Goal: Task Accomplishment & Management: Manage account settings

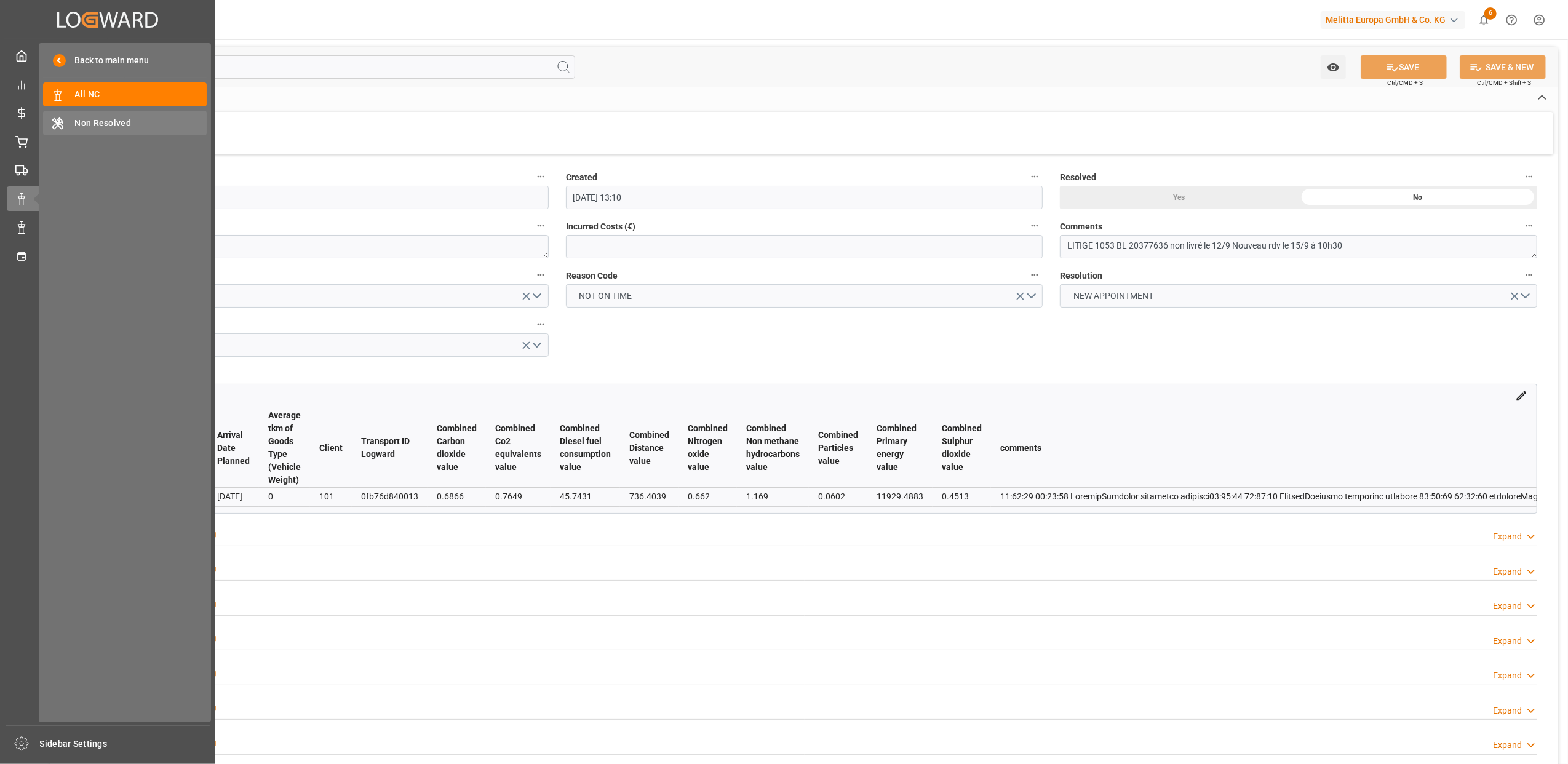
click at [125, 117] on span "Non Resolved" at bounding box center [140, 123] width 132 height 13
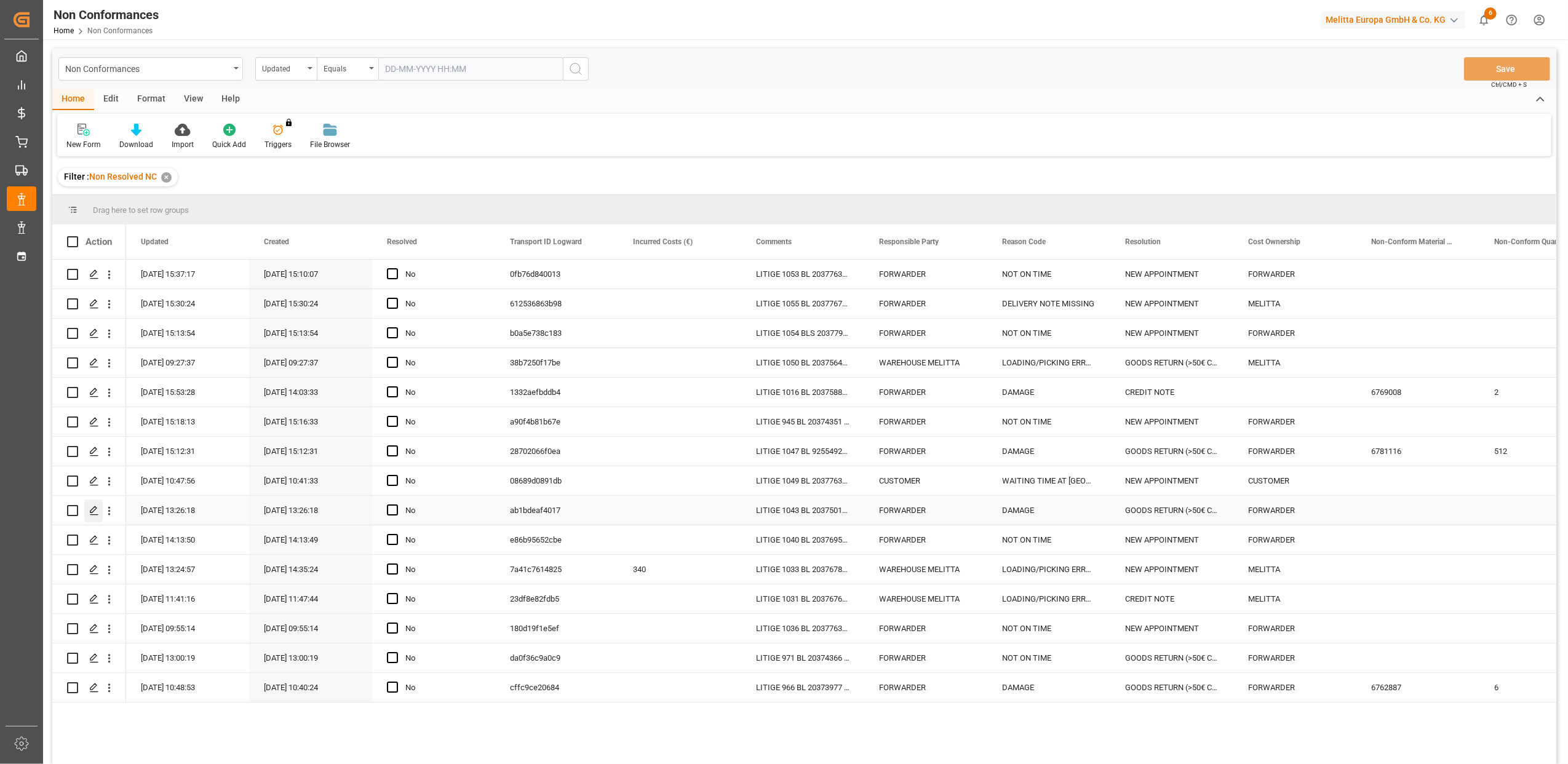
click at [93, 512] on polygon "Press SPACE to select this row." at bounding box center [93, 509] width 6 height 6
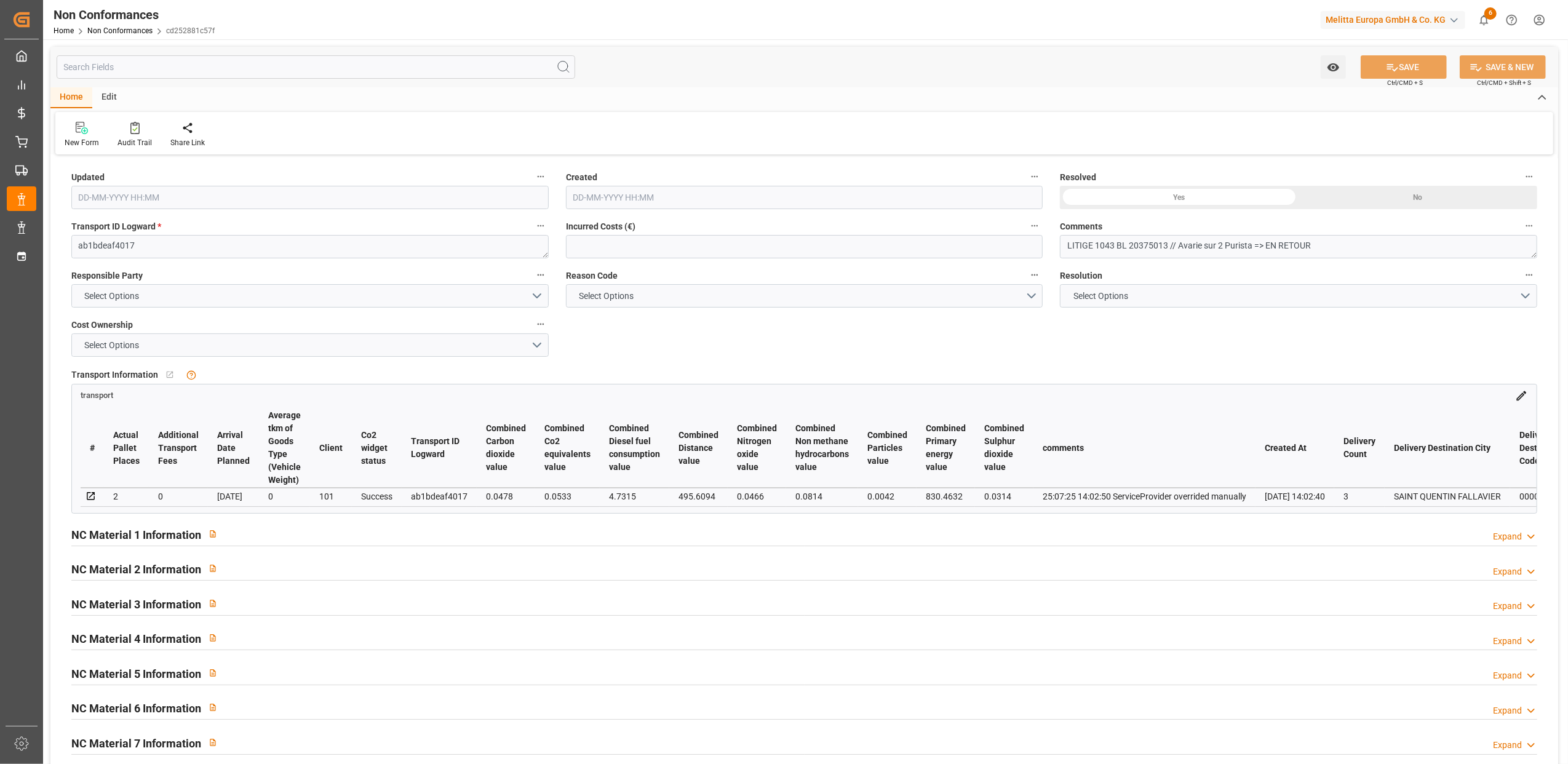
type input "[DATE] 11:26"
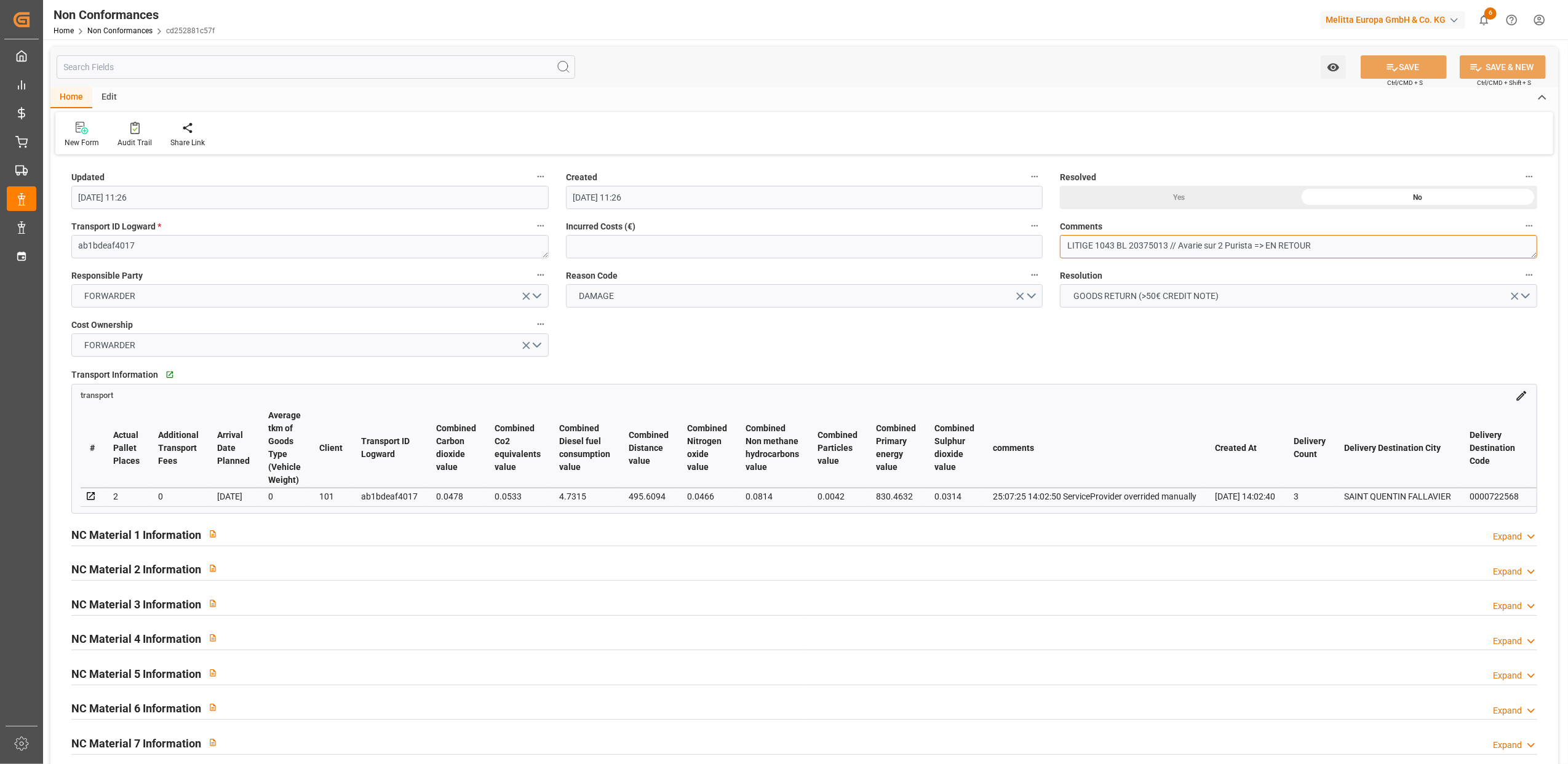
drag, startPoint x: 1332, startPoint y: 241, endPoint x: 1265, endPoint y: 247, distance: 67.3
click at [1265, 247] on textarea "LITIGE 1043 BL 20375013 // Avarie sur 2 Purista => EN RETOUR" at bounding box center [1299, 246] width 477 height 23
type textarea "LITIGE 1043 BL 20375013 // Avarie sur 2 Purista => BE 677"
click at [1172, 195] on div "Yes" at bounding box center [1180, 197] width 239 height 23
click at [1398, 65] on button "SAVE" at bounding box center [1404, 67] width 86 height 23
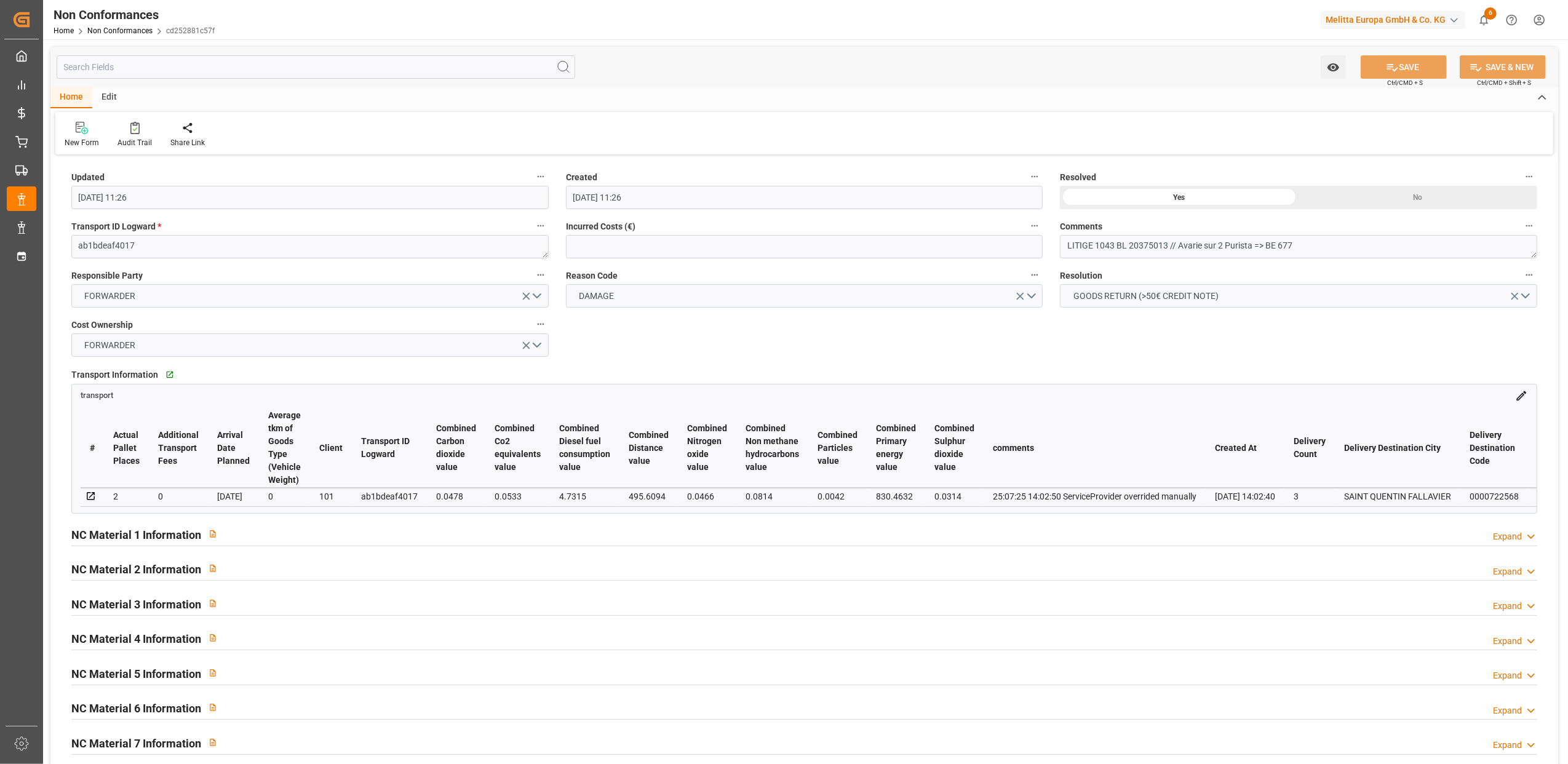
type input "[DATE] 14:58"
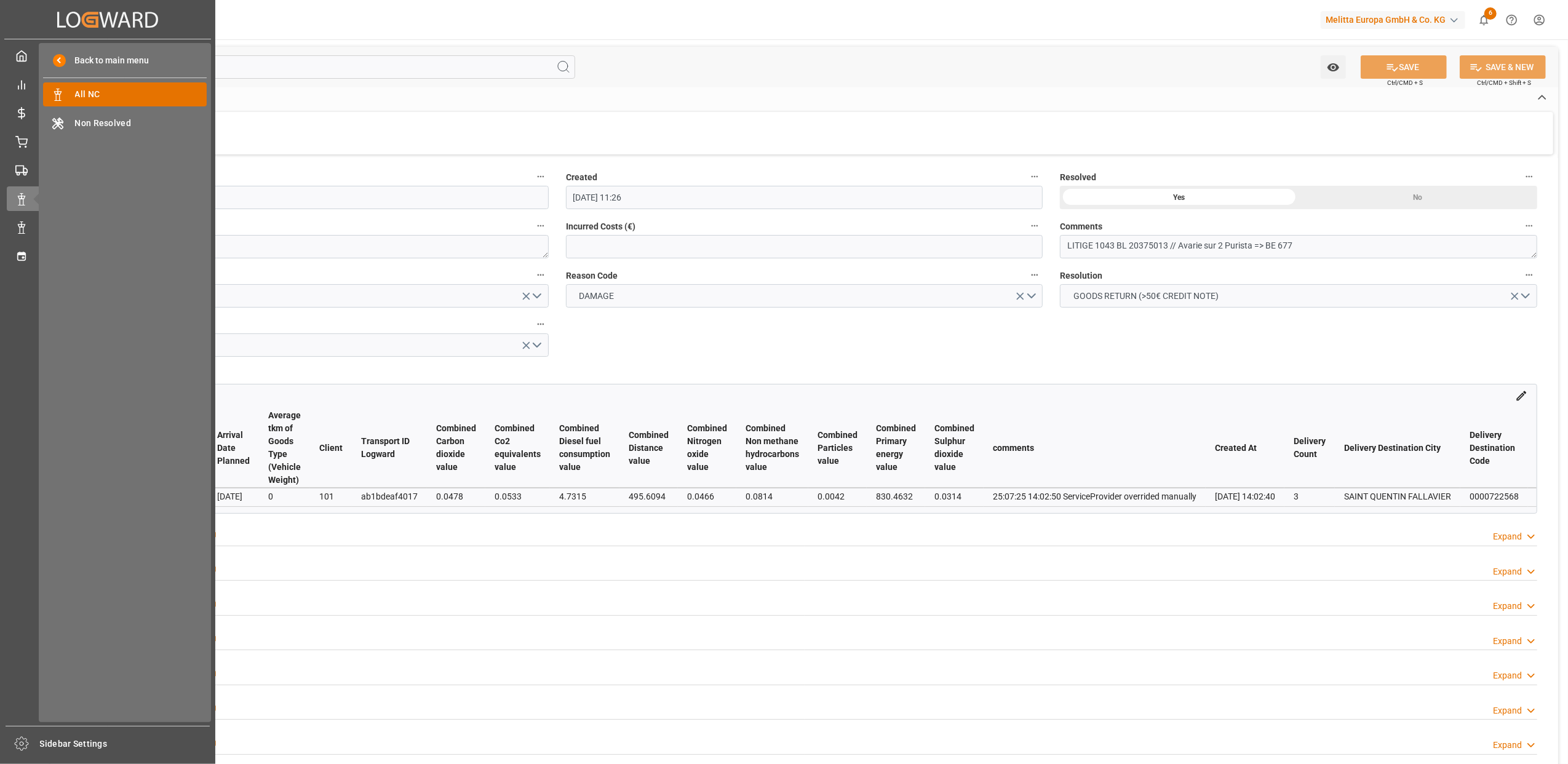
click at [101, 99] on span "All NC" at bounding box center [140, 94] width 132 height 13
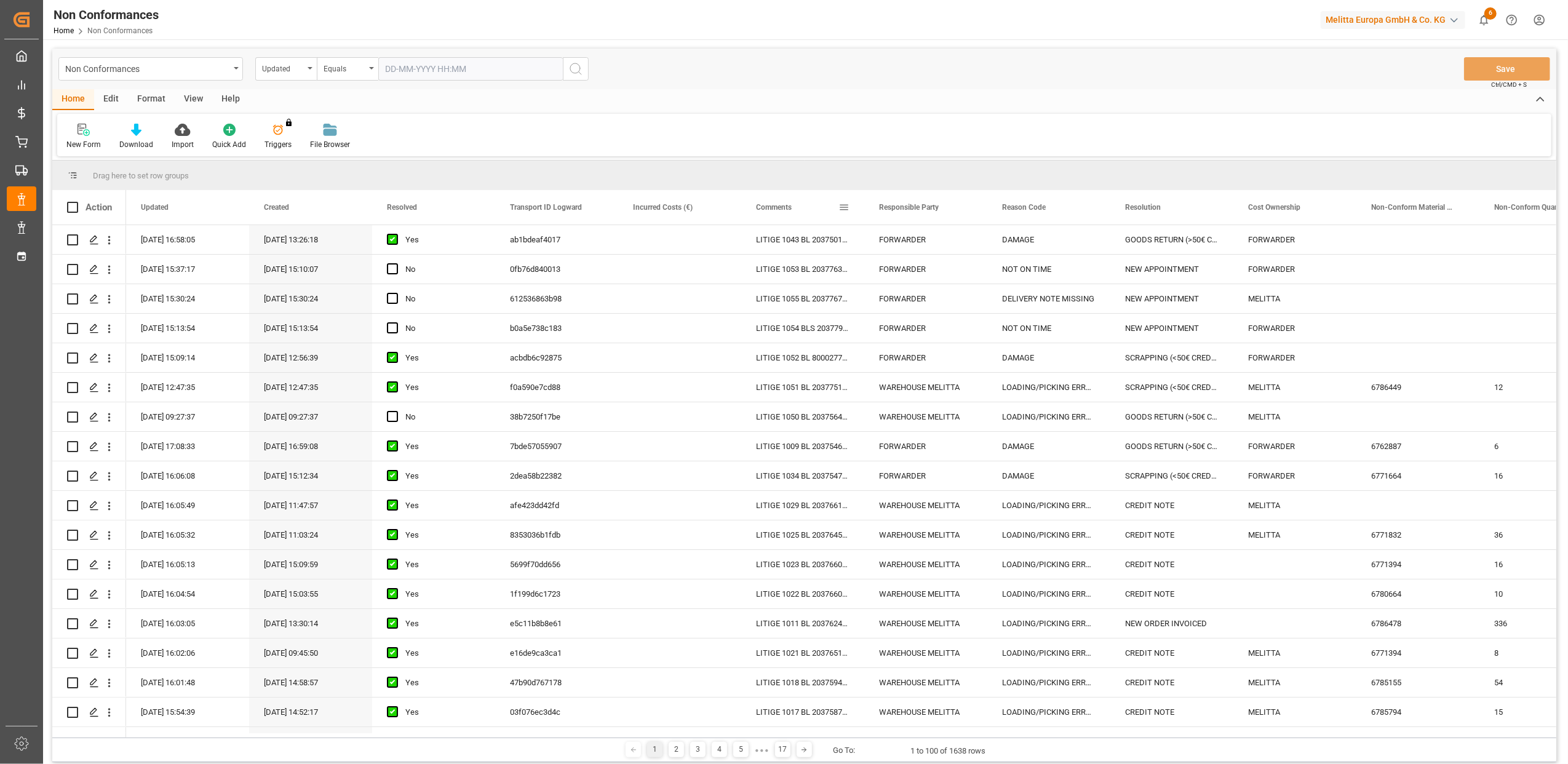
click at [846, 208] on span at bounding box center [844, 207] width 11 height 11
click at [900, 208] on span "filter" at bounding box center [901, 209] width 11 height 11
click at [956, 242] on span "Filtering operator" at bounding box center [955, 243] width 11 height 11
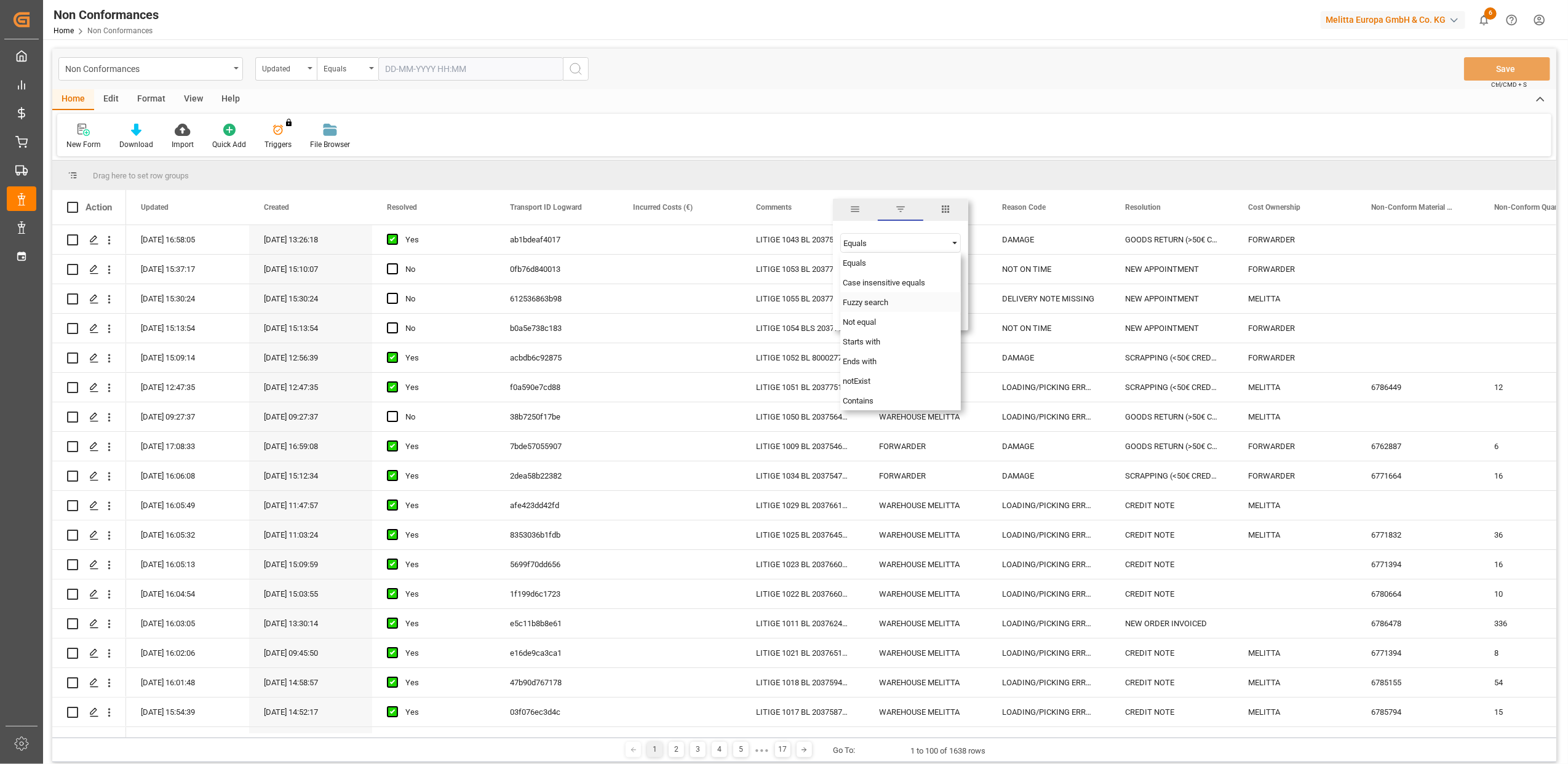
click at [902, 303] on div "Fuzzy search" at bounding box center [900, 302] width 121 height 20
click at [894, 278] on input "Filter Value" at bounding box center [900, 274] width 121 height 25
type input "20376116"
click at [921, 311] on button "Apply" at bounding box center [916, 312] width 23 height 12
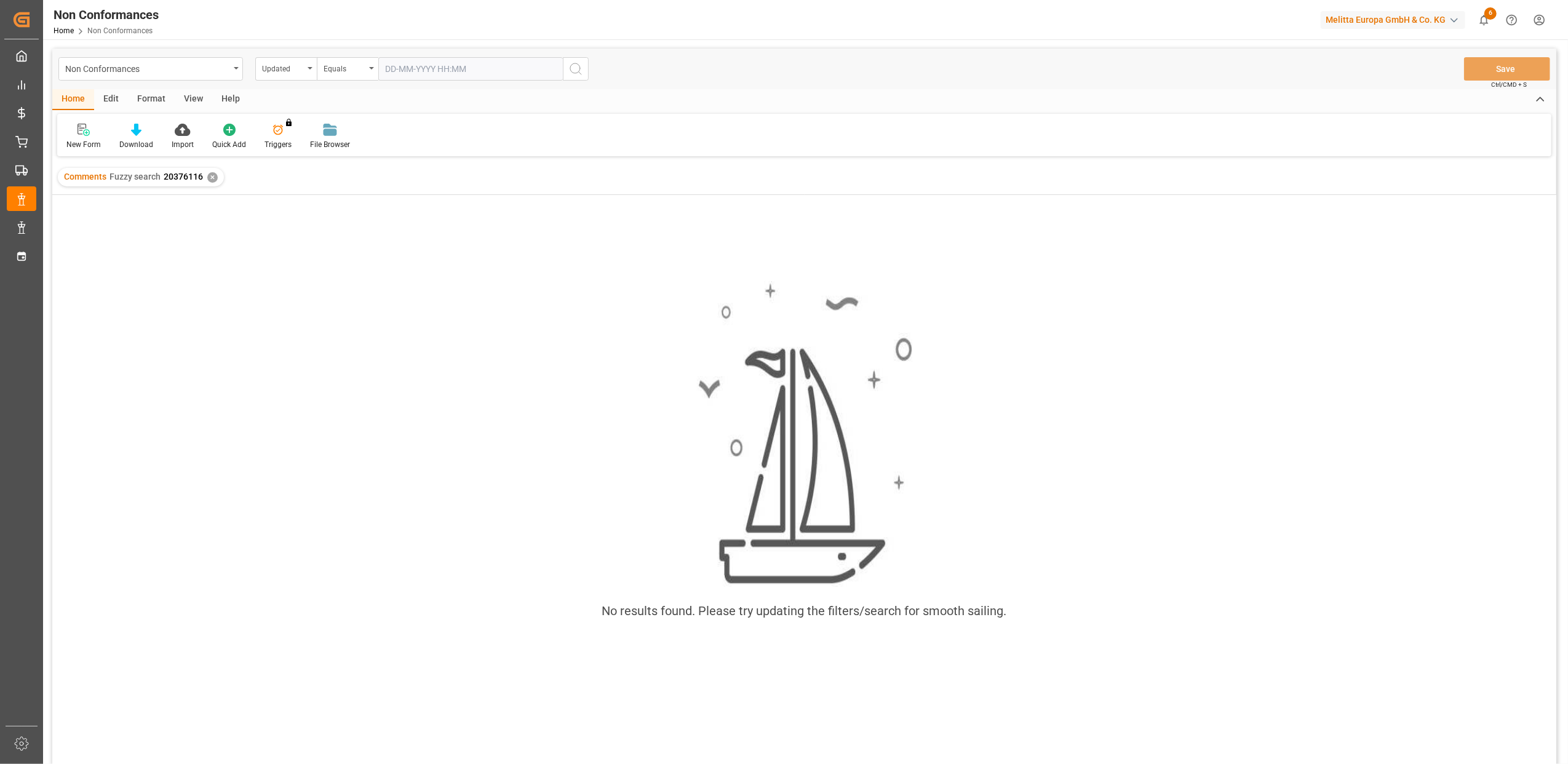
click at [211, 175] on div "✕" at bounding box center [212, 178] width 11 height 11
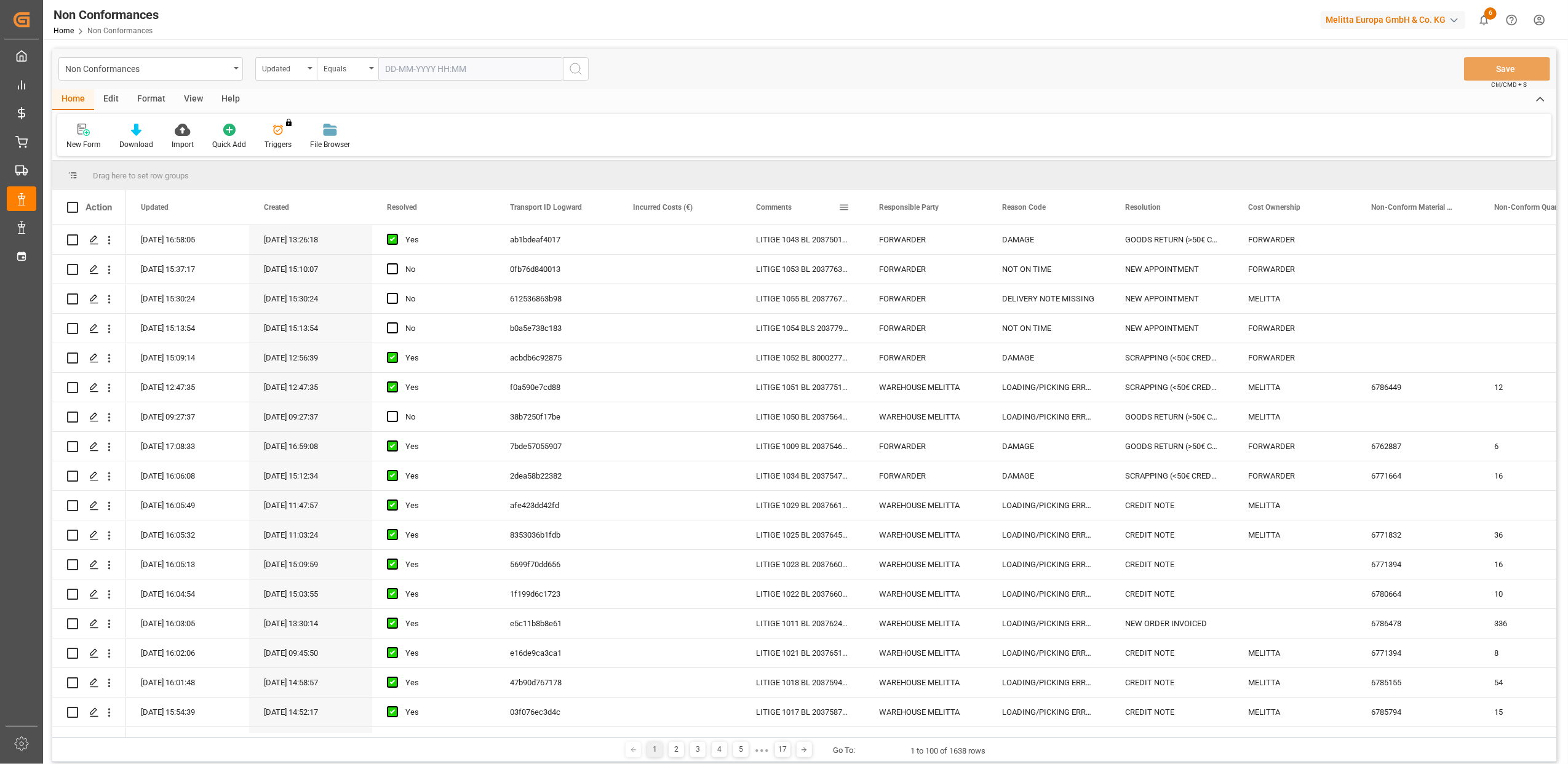
click at [846, 207] on span at bounding box center [844, 207] width 11 height 11
click at [954, 243] on span "Filtering operator" at bounding box center [955, 243] width 11 height 11
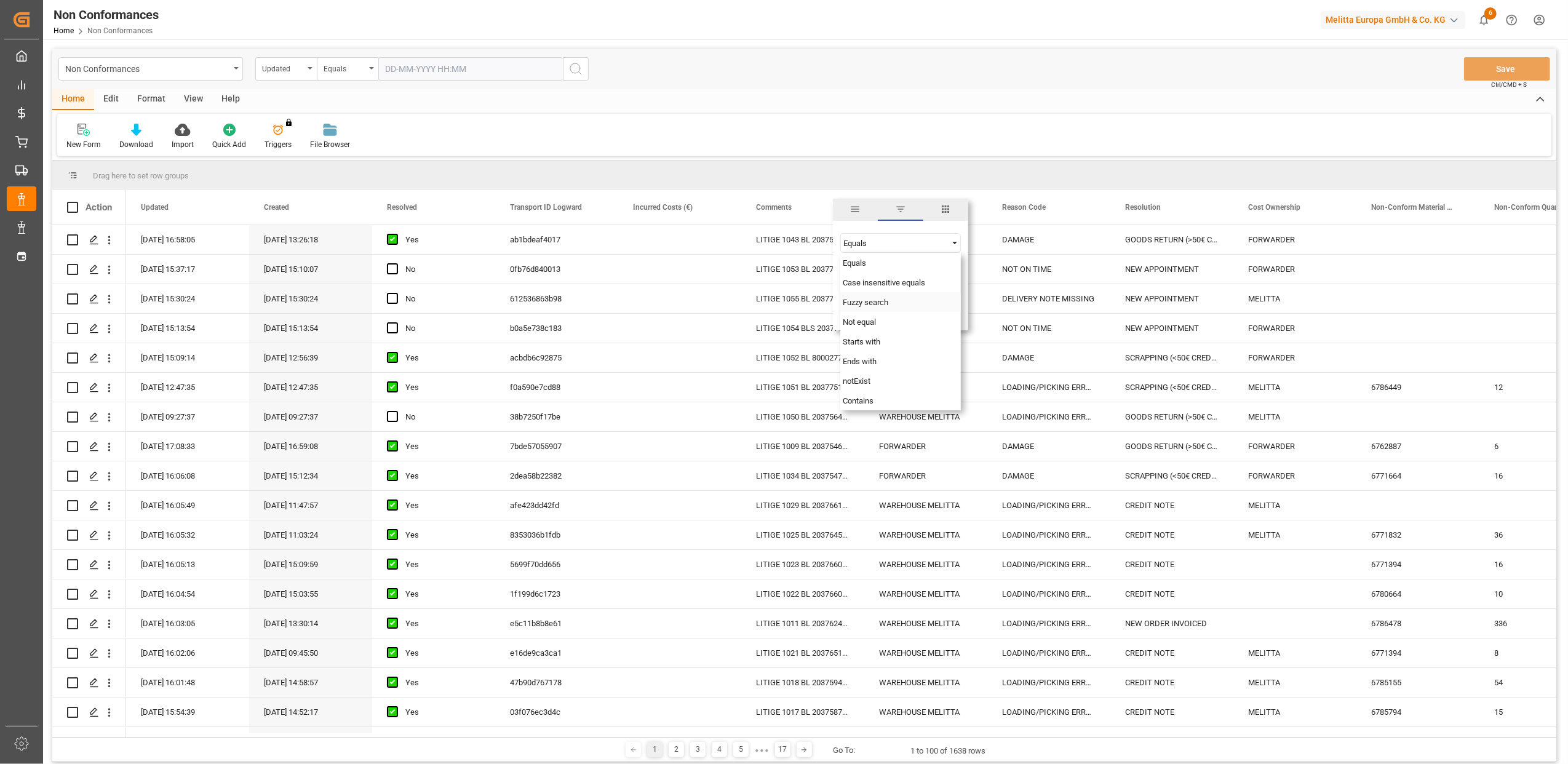
click at [887, 306] on div "Fuzzy search" at bounding box center [900, 302] width 121 height 20
click at [878, 275] on input "Filter Value" at bounding box center [900, 274] width 121 height 25
type input "20376045"
click at [914, 315] on button "Apply" at bounding box center [916, 312] width 23 height 12
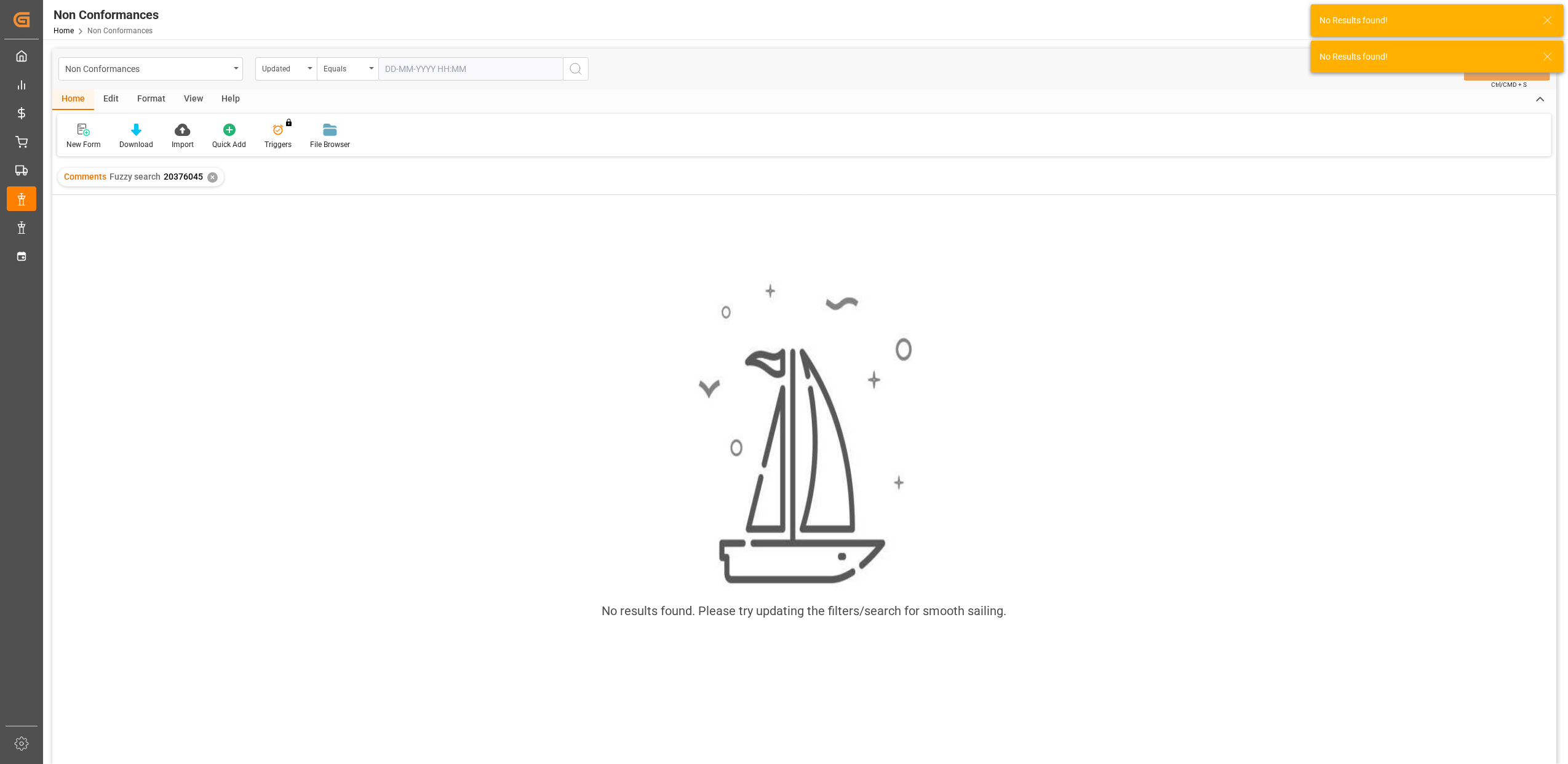
click at [209, 178] on div "✕" at bounding box center [212, 178] width 11 height 11
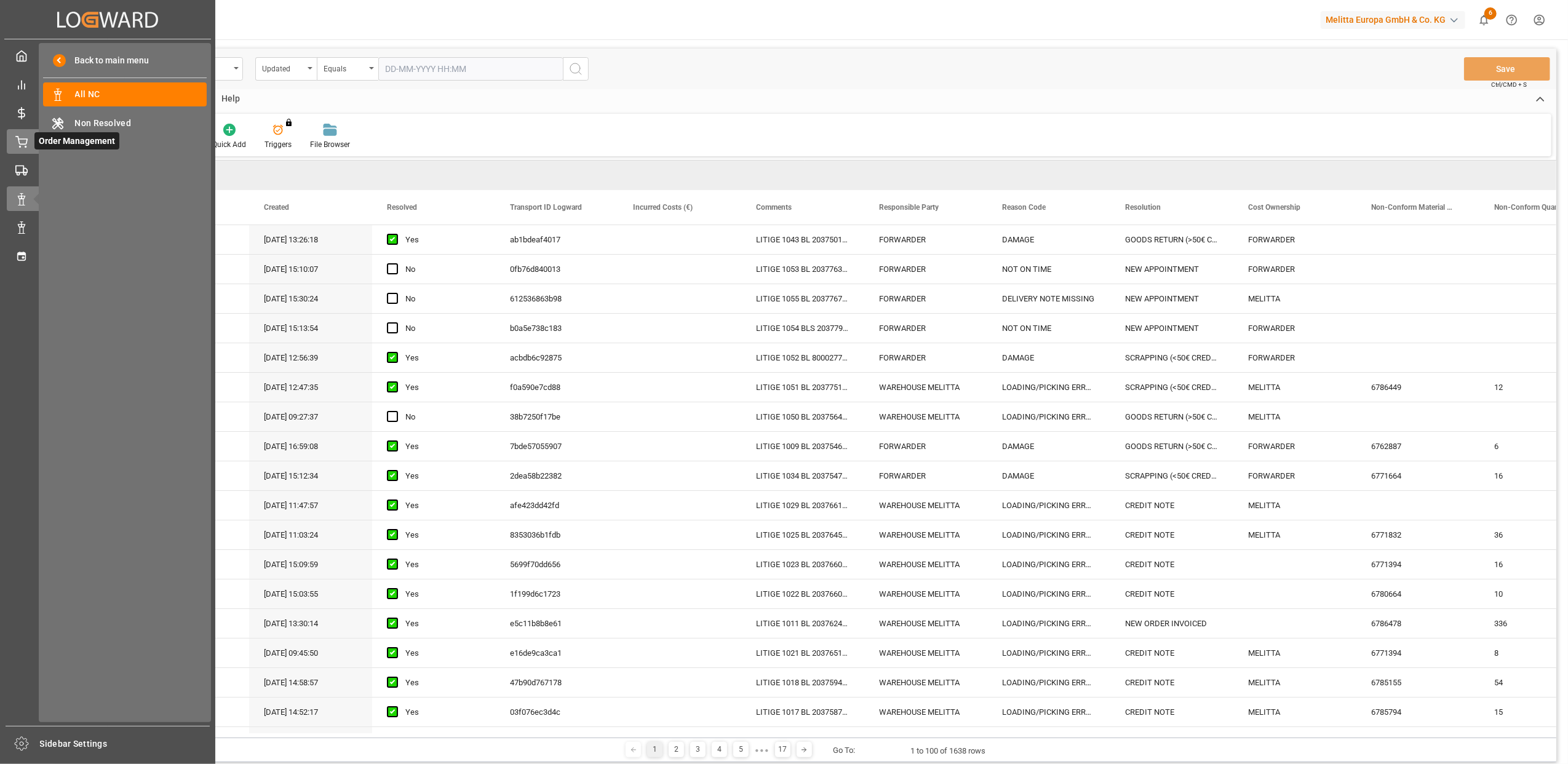
click at [20, 136] on icon at bounding box center [21, 142] width 12 height 12
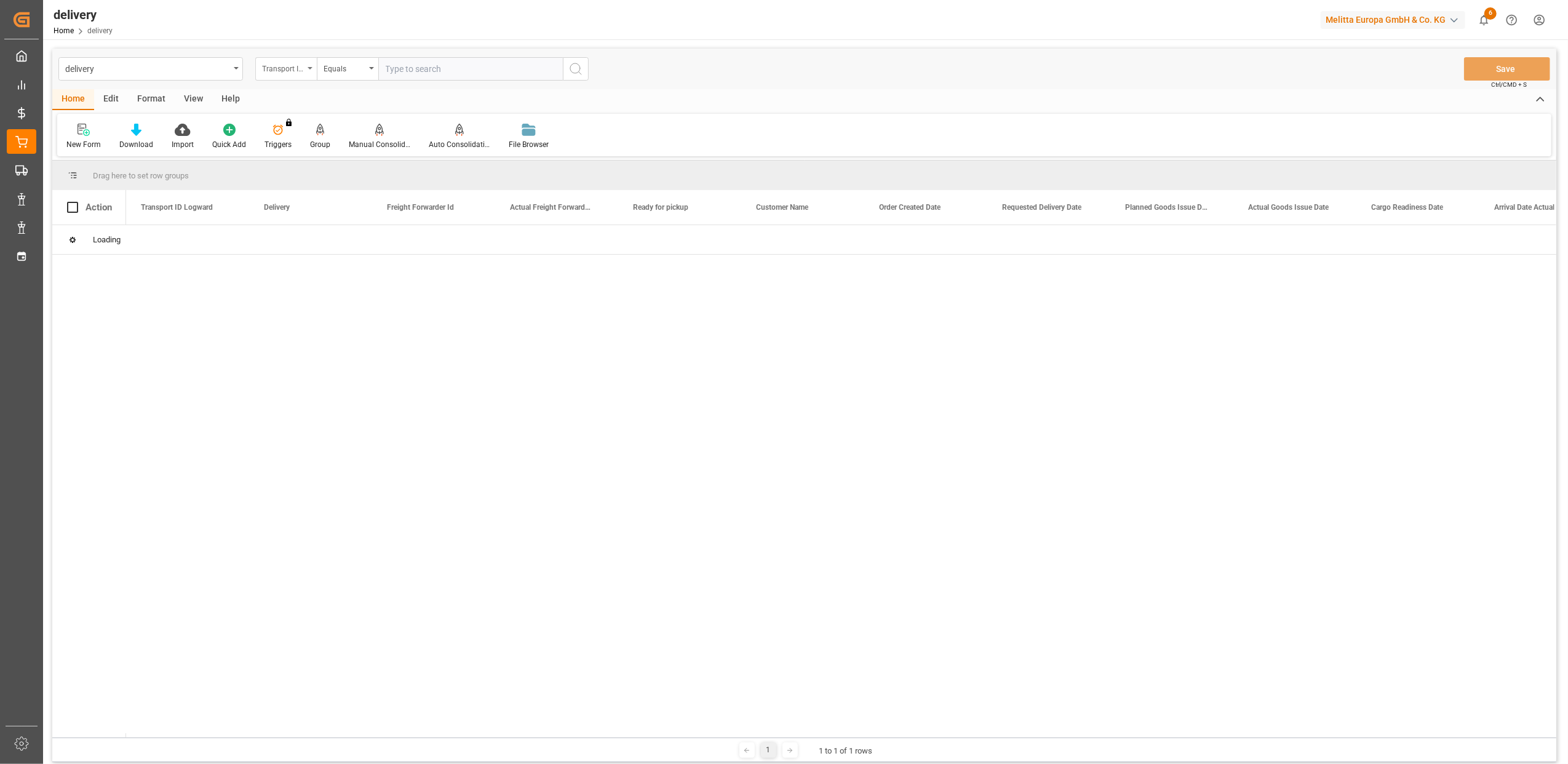
click at [311, 68] on icon "open menu" at bounding box center [310, 68] width 5 height 3
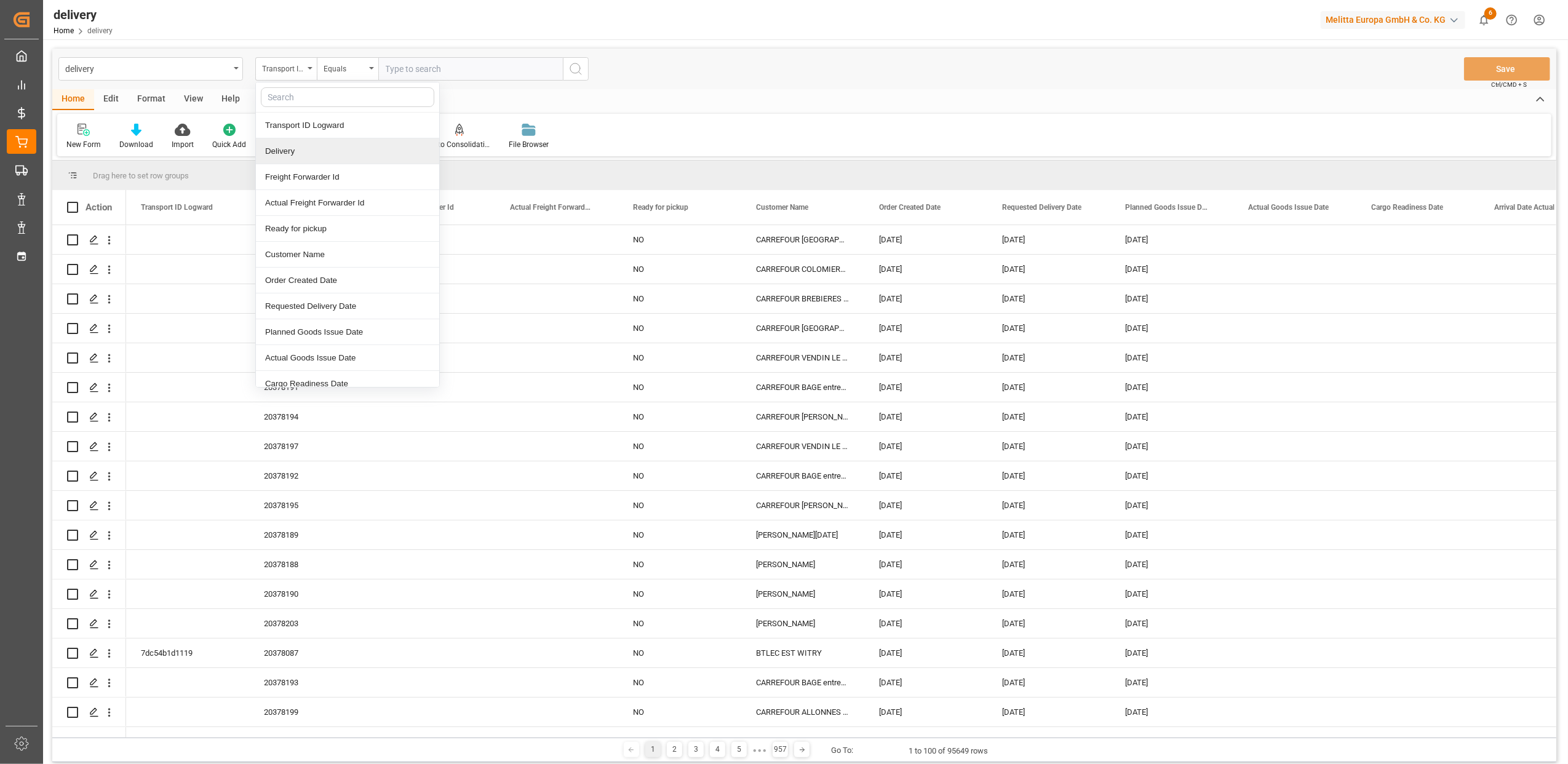
click at [306, 155] on div "Delivery" at bounding box center [348, 151] width 183 height 26
click at [449, 72] on input "text" at bounding box center [471, 68] width 185 height 23
type input "20376045"
click at [581, 71] on icon "search button" at bounding box center [576, 68] width 15 height 15
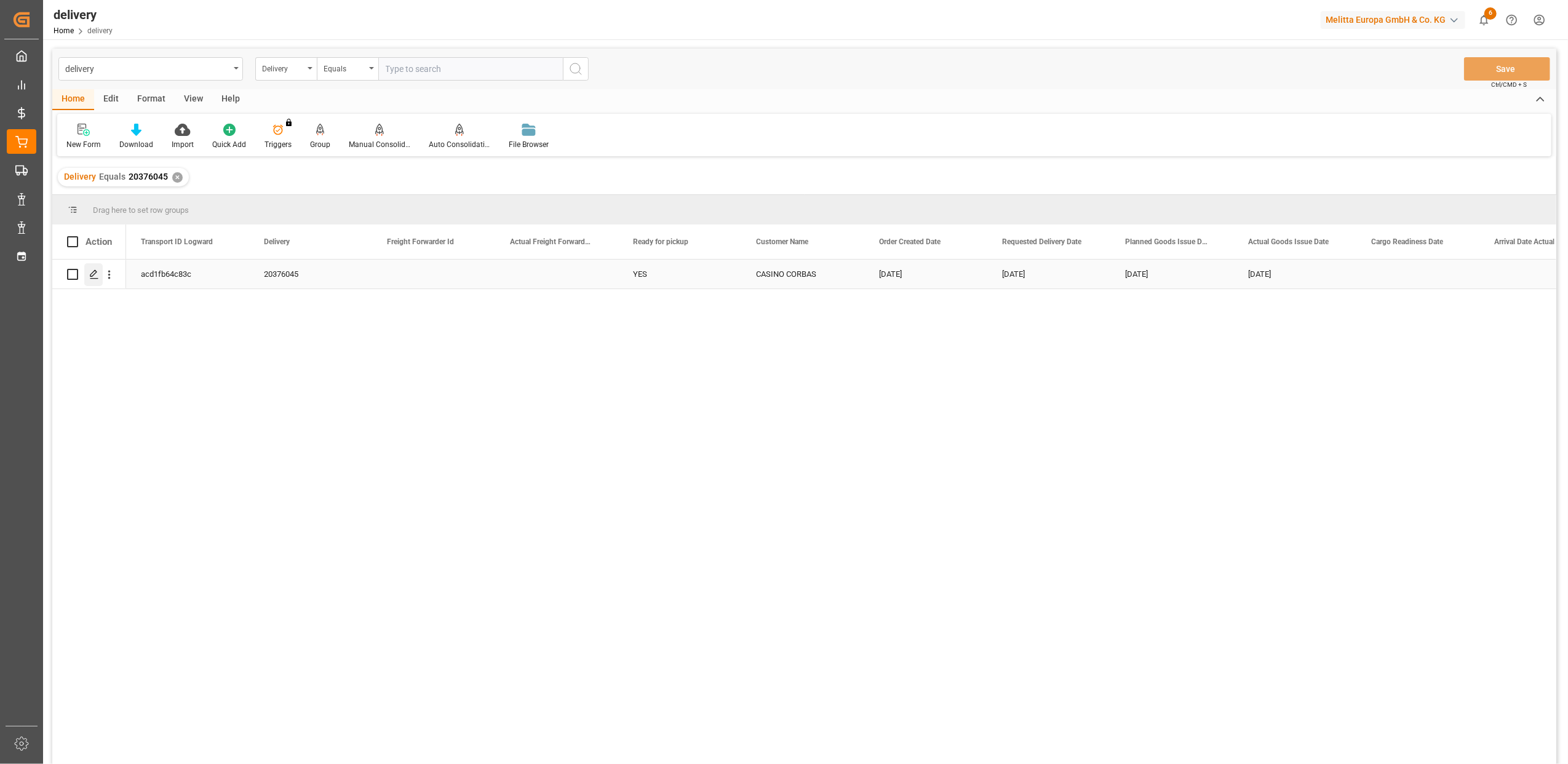
click at [89, 279] on div "Press SPACE to select this row." at bounding box center [93, 275] width 19 height 23
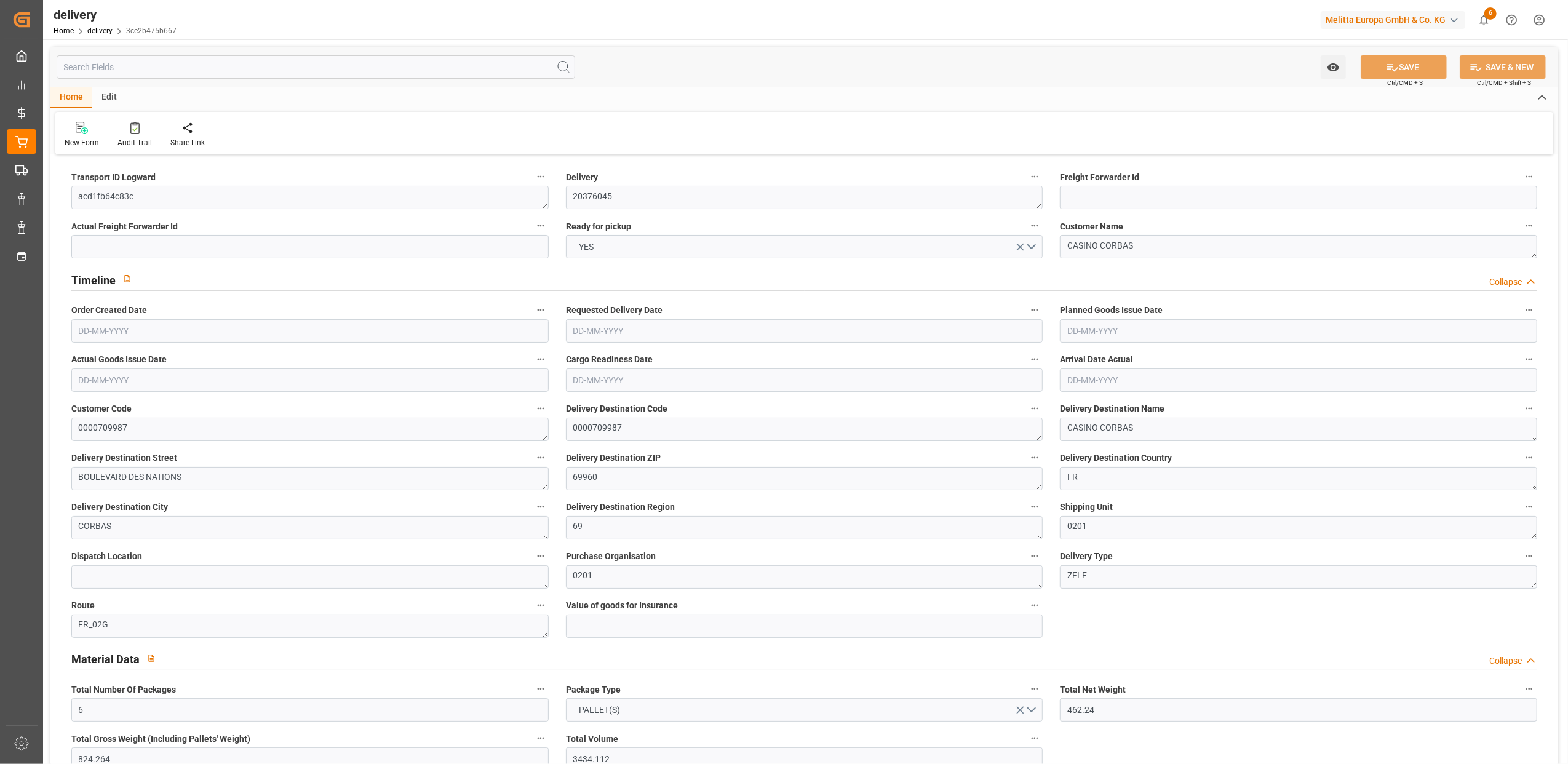
type input "[DATE]"
type input "[DATE] 11:02"
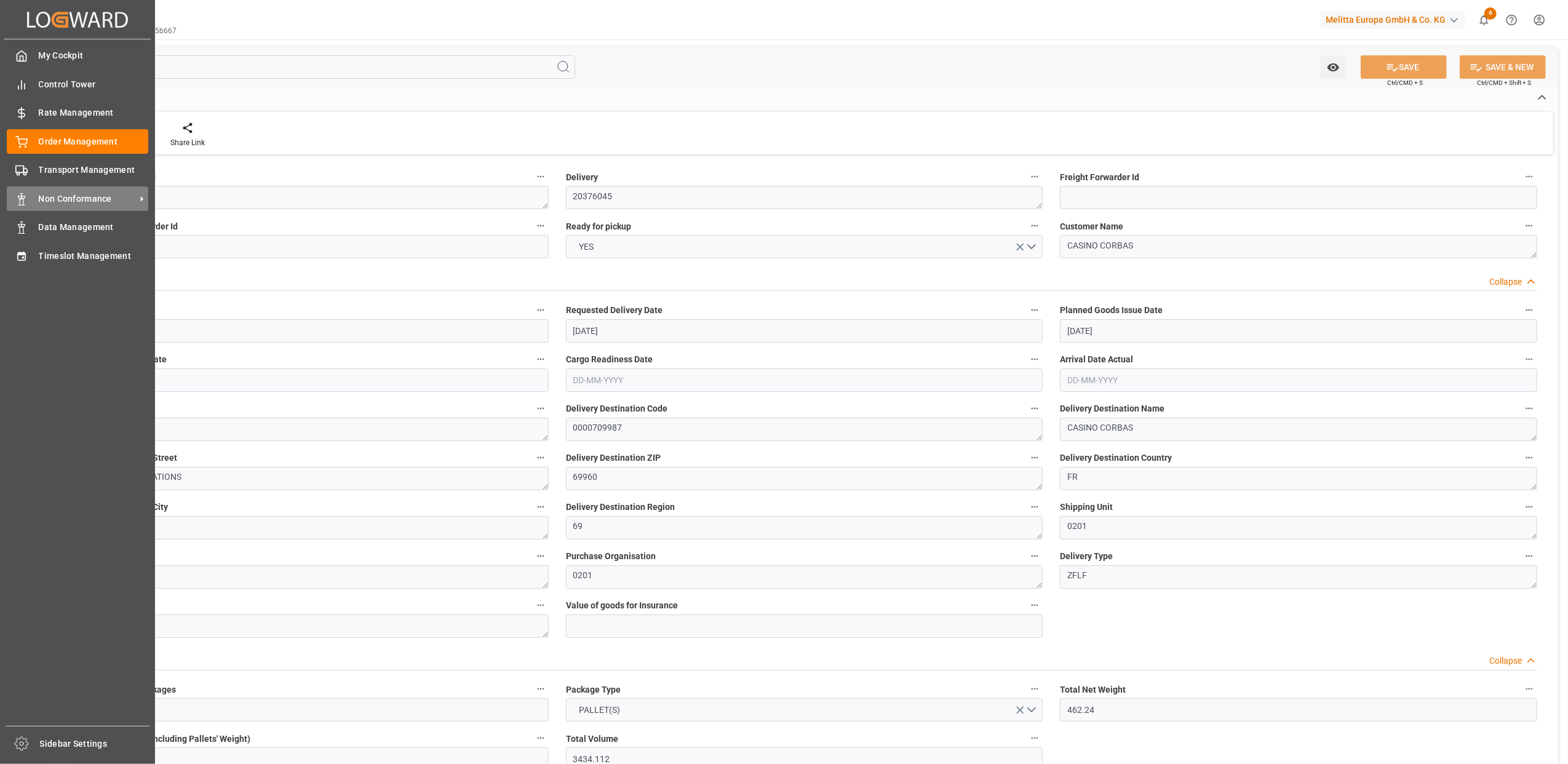
click at [60, 203] on span "Non Conformance" at bounding box center [87, 199] width 97 height 13
click at [89, 204] on div "Non Conformance Non Conformance" at bounding box center [77, 198] width 141 height 24
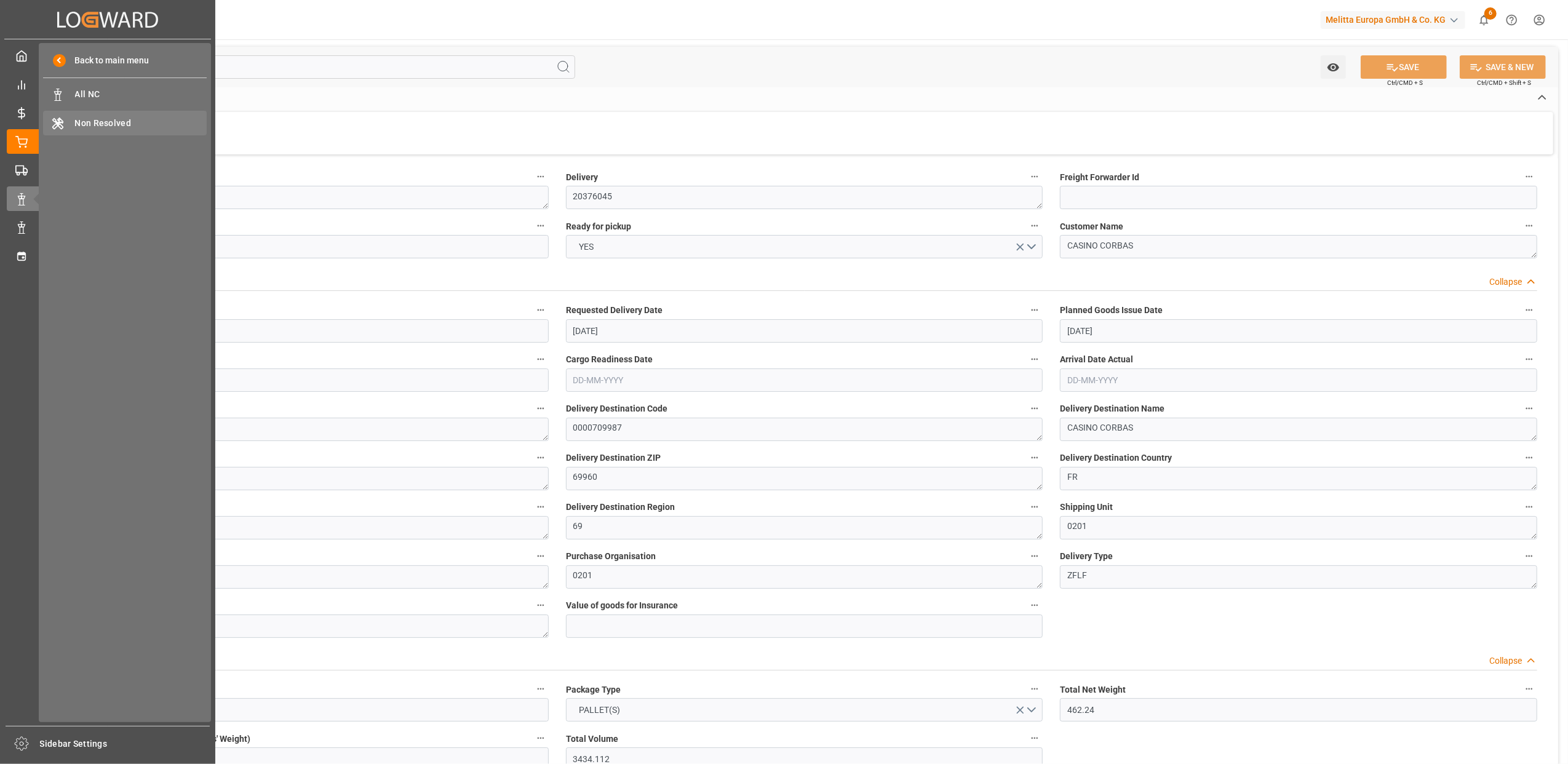
click at [108, 119] on span "Non Resolved" at bounding box center [140, 123] width 132 height 13
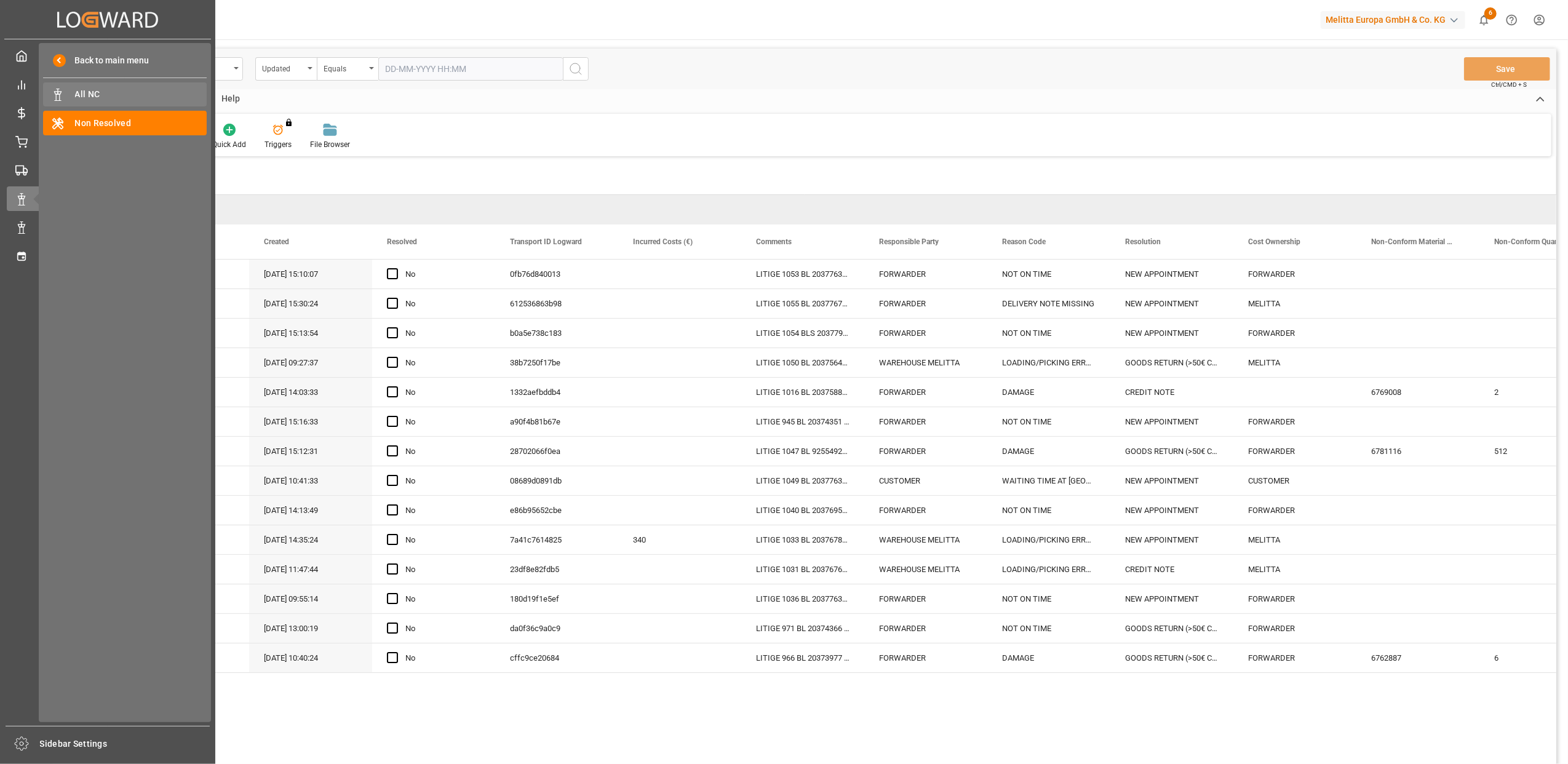
click at [92, 90] on span "All NC" at bounding box center [140, 94] width 132 height 13
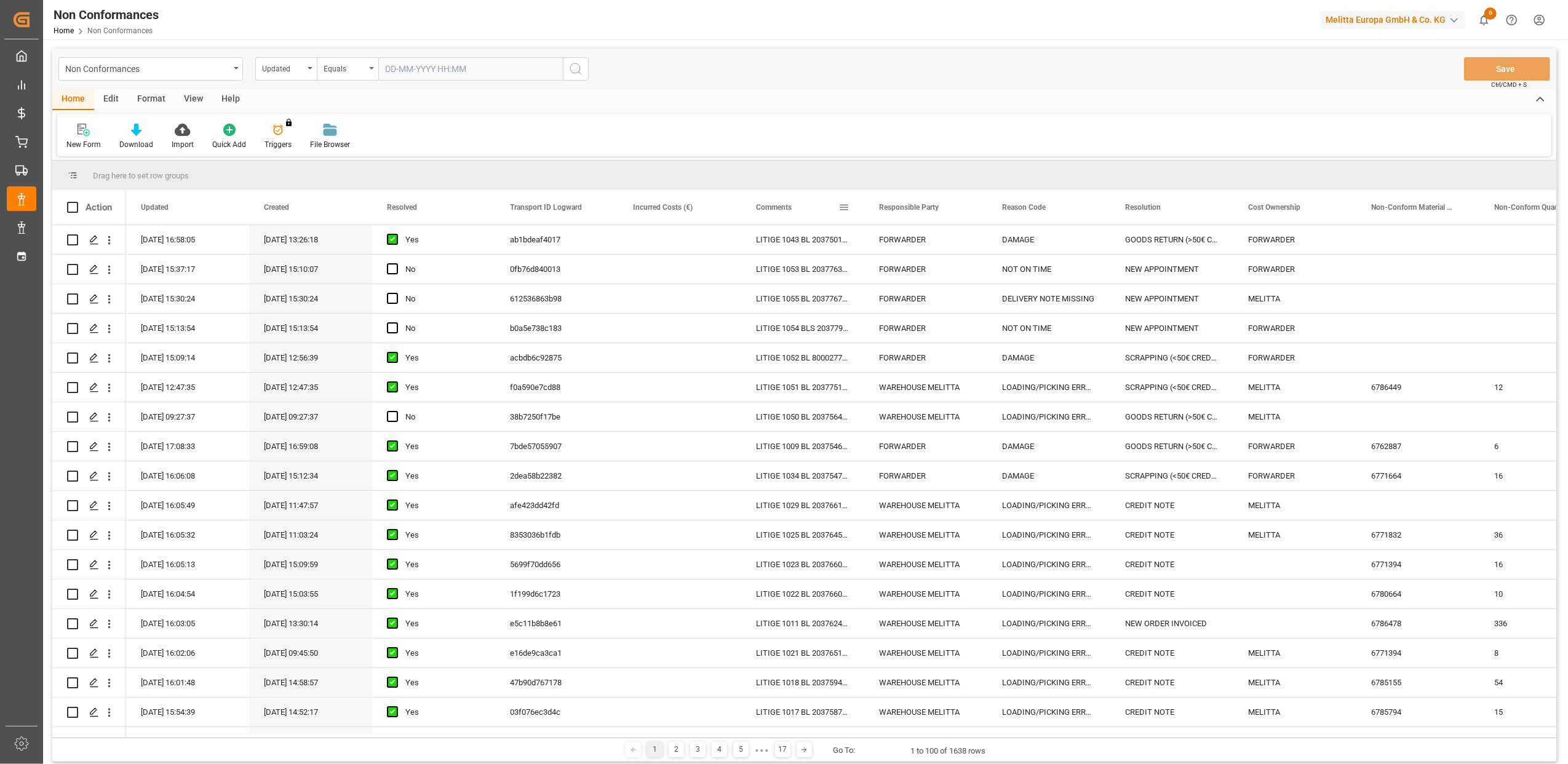
click at [845, 210] on span at bounding box center [844, 207] width 11 height 11
click at [902, 204] on span "filter" at bounding box center [901, 209] width 11 height 11
click at [952, 244] on span "Filtering operator" at bounding box center [955, 243] width 11 height 11
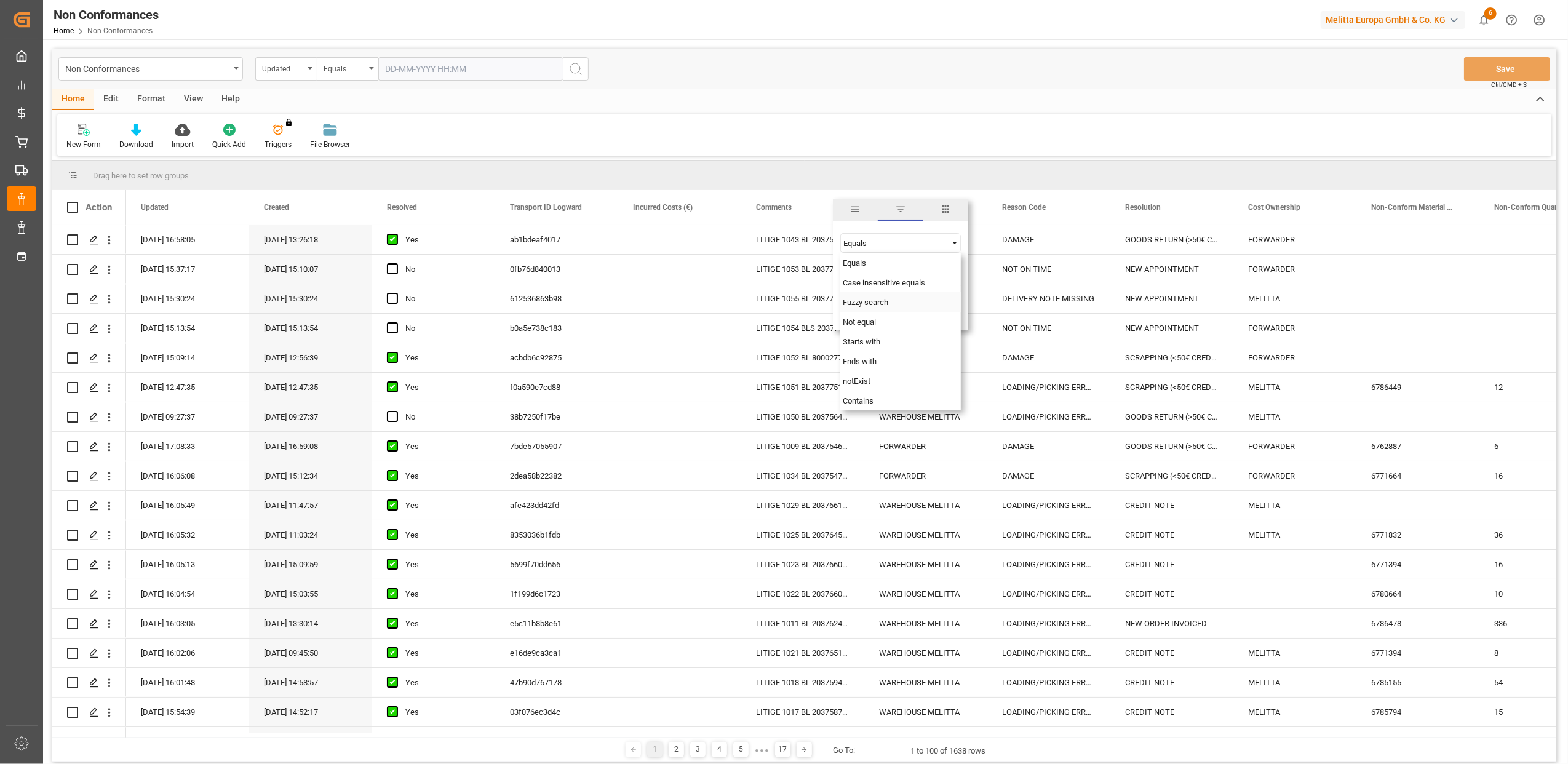
click at [884, 306] on div "Fuzzy search" at bounding box center [900, 302] width 121 height 20
click at [878, 281] on input "Filter Value" at bounding box center [900, 274] width 121 height 25
type input "20376247"
click at [918, 311] on button "Apply" at bounding box center [916, 312] width 23 height 12
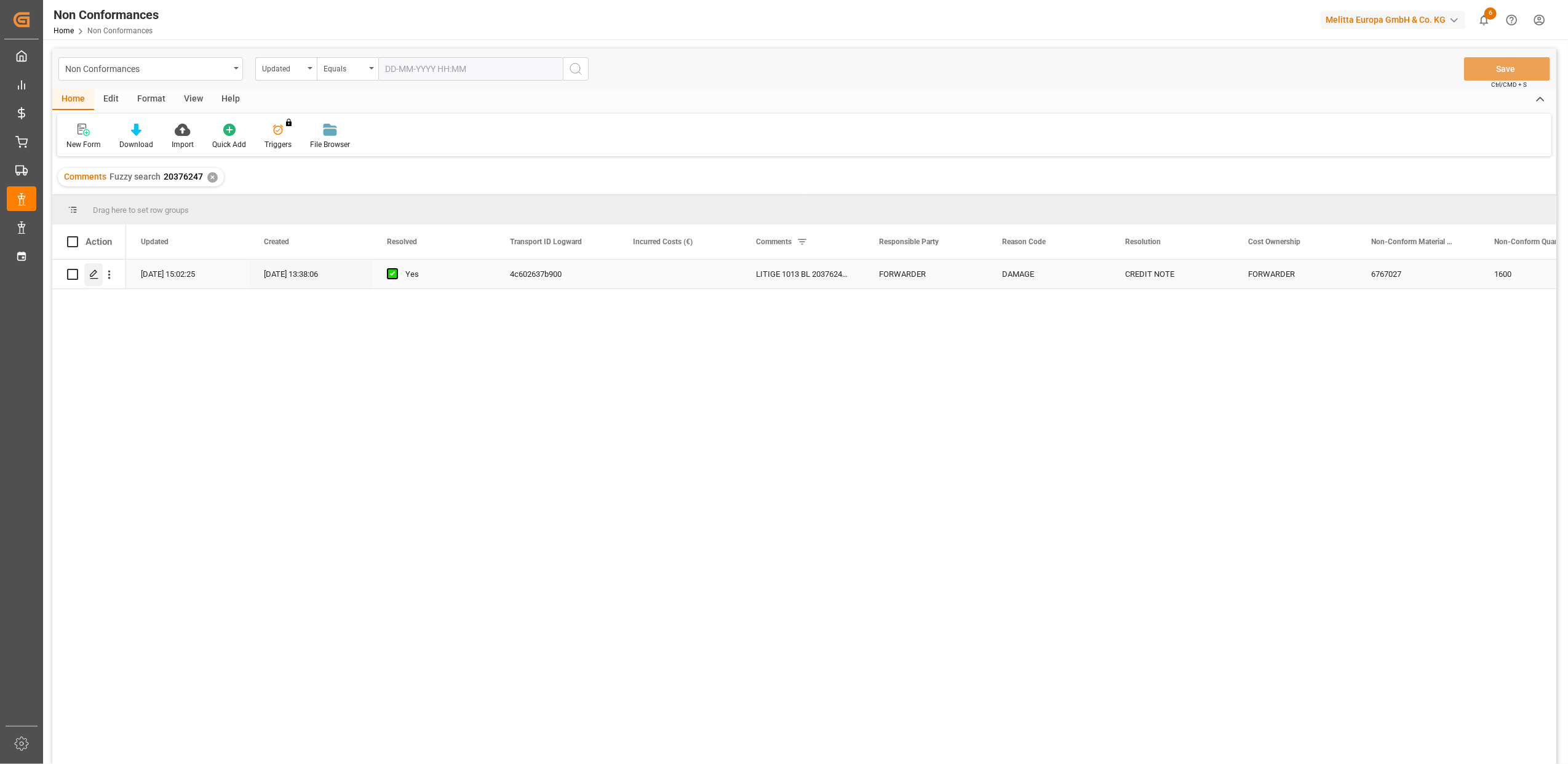
click at [92, 276] on polygon "Press SPACE to select this row." at bounding box center [93, 274] width 6 height 6
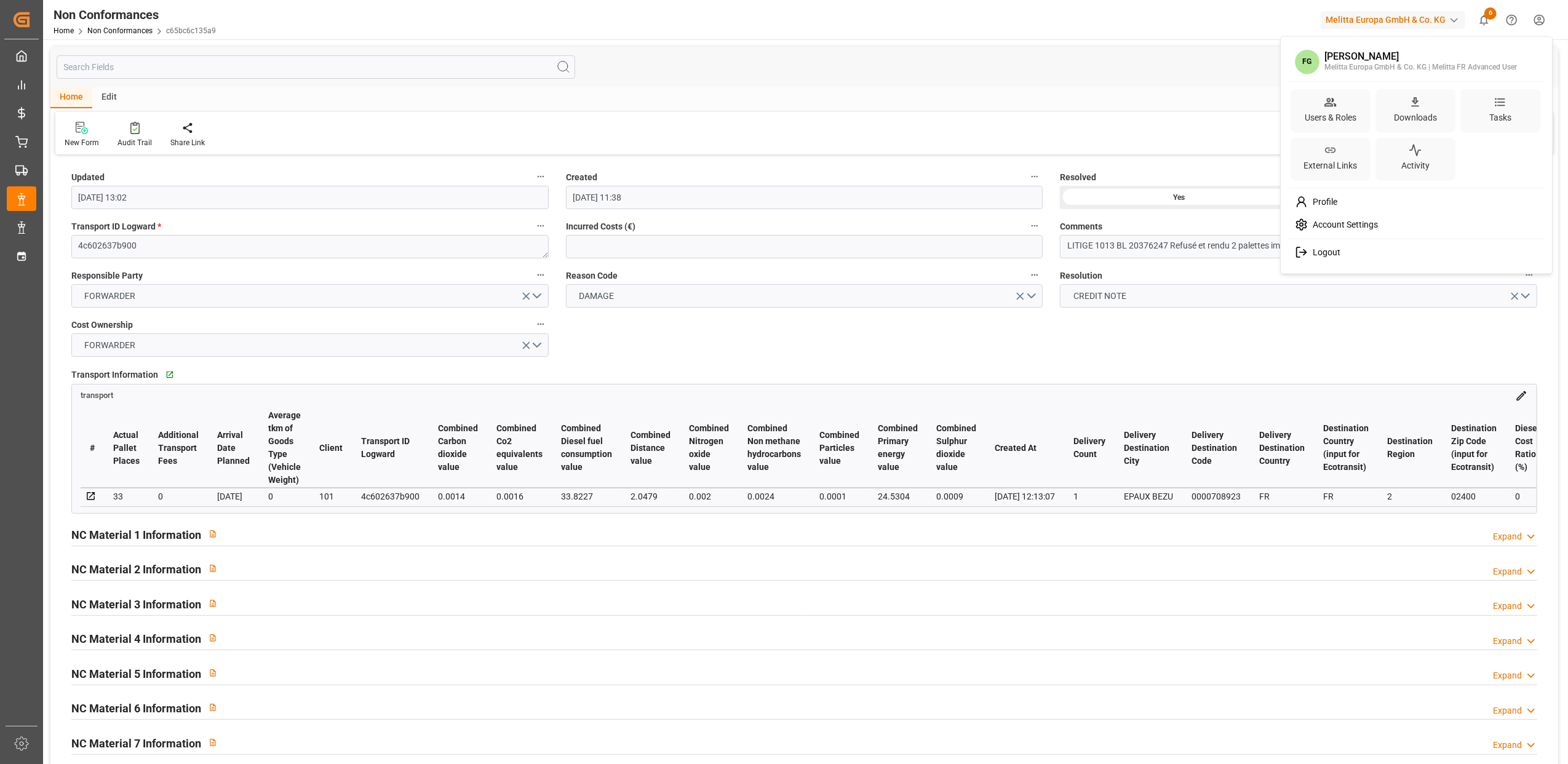
click at [1538, 20] on html "Created by potrace 1.15, written by [PERSON_NAME] [DATE]-[DATE] Created by potr…" at bounding box center [784, 382] width 1568 height 764
click at [1319, 251] on span "Logout" at bounding box center [1324, 252] width 33 height 11
